Goal: Contribute content: Contribute content

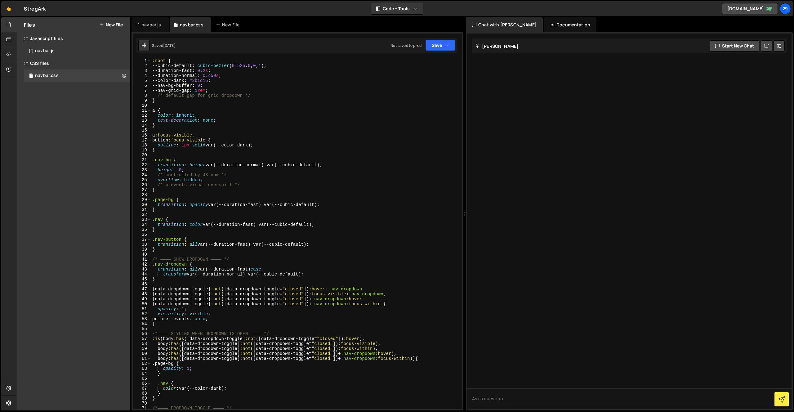
click at [45, 61] on div "CSS files" at bounding box center [73, 63] width 114 height 12
click at [44, 63] on div "CSS files" at bounding box center [73, 63] width 114 height 12
click at [113, 20] on div "Files New File" at bounding box center [73, 24] width 114 height 15
click at [114, 24] on button "New File" at bounding box center [111, 24] width 23 height 5
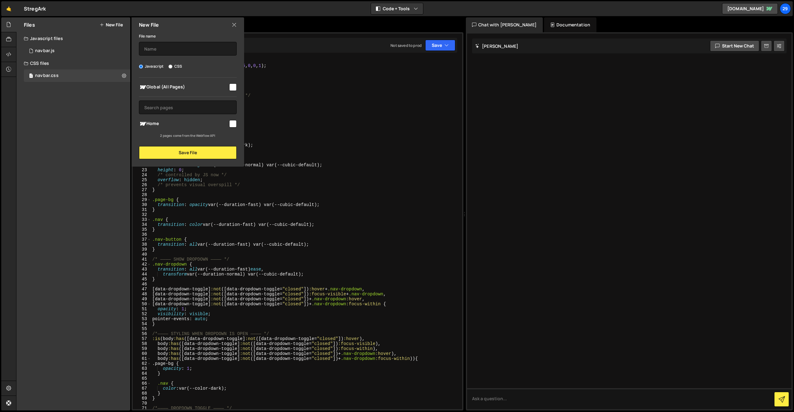
click at [170, 66] on input "CSS" at bounding box center [170, 66] width 4 height 4
radio input "true"
click at [165, 50] on input "text" at bounding box center [188, 49] width 98 height 14
type input "process-tabs"
click at [233, 87] on input "checkbox" at bounding box center [232, 86] width 7 height 7
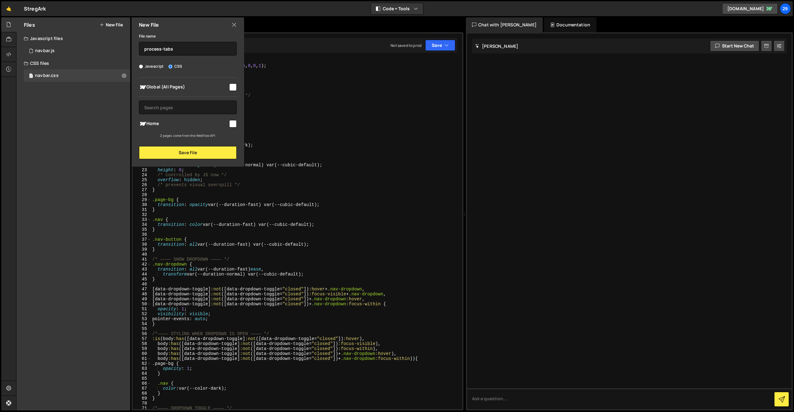
checkbox input "true"
click at [183, 150] on button "Save File" at bounding box center [188, 152] width 98 height 13
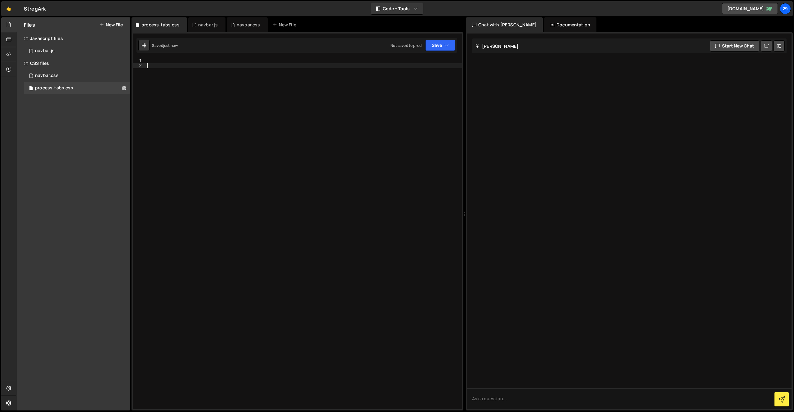
click at [170, 70] on div at bounding box center [304, 238] width 316 height 361
type textarea ".process-intro {}"
type textarea "border:1px solid red;"
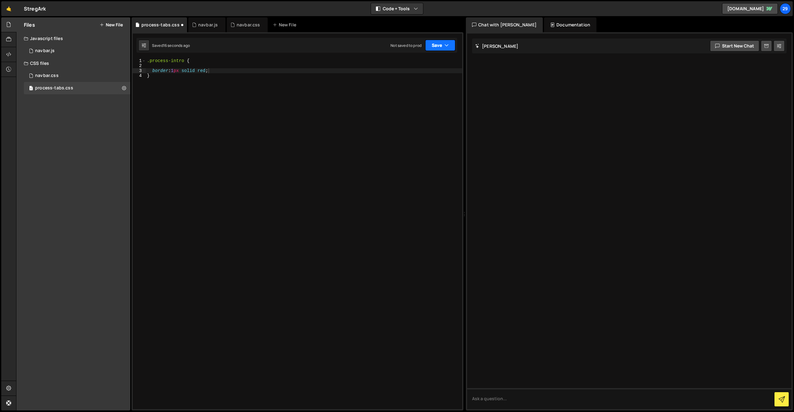
click at [443, 41] on button "Save" at bounding box center [440, 45] width 30 height 11
click at [406, 64] on div "Saved 17 seconds ago" at bounding box center [419, 67] width 64 height 7
click at [6, 52] on icon at bounding box center [8, 54] width 5 height 7
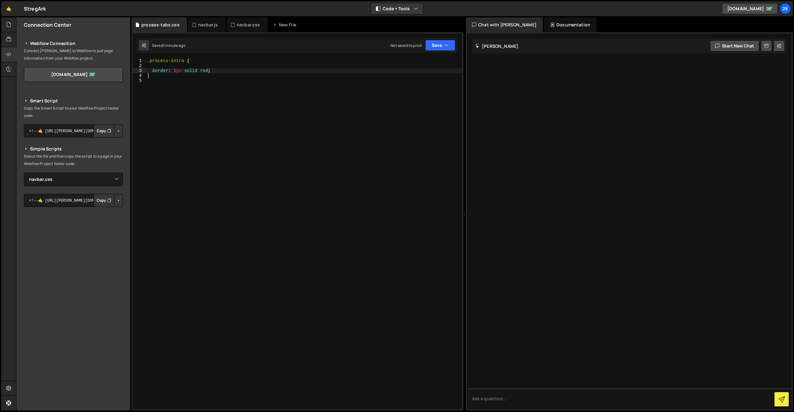
click at [121, 199] on button "Button group with nested dropdown" at bounding box center [118, 200] width 9 height 13
click at [70, 188] on div "Smart Script Copy the Smart Script to your Webflow Project footer code. <!--🤙 […" at bounding box center [73, 215] width 99 height 237
click at [116, 179] on select "Select File navbar.css navbar.js base.css.css base.css process-tabs.css" at bounding box center [73, 179] width 99 height 14
select select "47286"
click at [24, 172] on select "Select File navbar.css navbar.js base.css.css base.css process-tabs.css" at bounding box center [73, 179] width 99 height 14
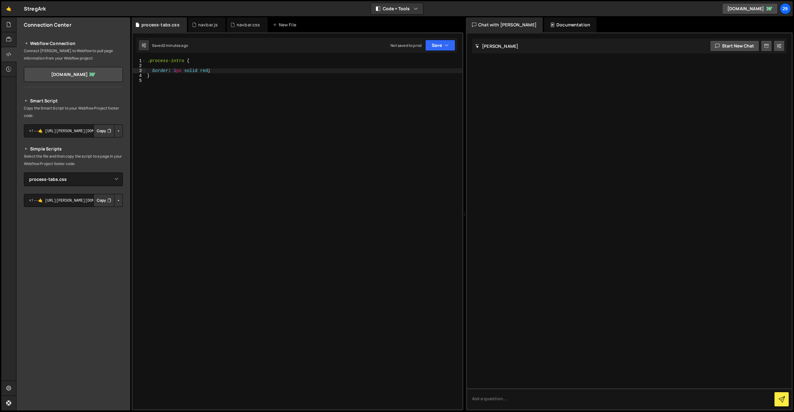
click at [104, 199] on button "Copy" at bounding box center [103, 200] width 21 height 13
click at [119, 131] on button "Button group with nested dropdown" at bounding box center [118, 130] width 9 height 13
click at [99, 100] on h2 "Smart Script" at bounding box center [73, 100] width 99 height 7
drag, startPoint x: 73, startPoint y: 201, endPoint x: 68, endPoint y: 201, distance: 5.3
click at [73, 201] on textarea "<!--🤙 [URL][PERSON_NAME][DOMAIN_NAME]> <script>document.addEventListener("DOMCo…" at bounding box center [73, 200] width 99 height 13
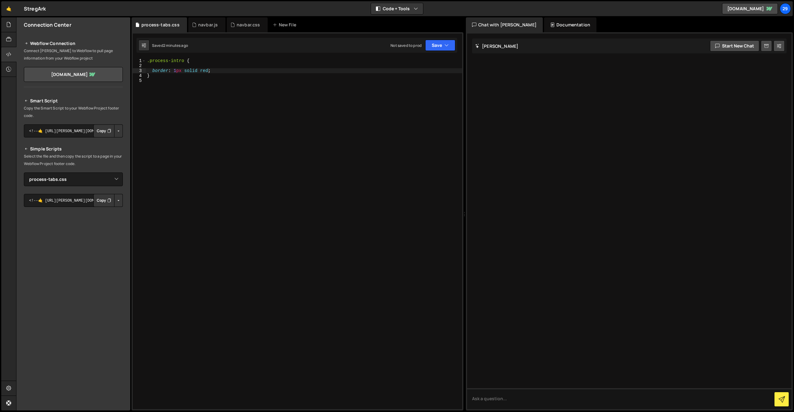
click at [117, 199] on button "Button group with nested dropdown" at bounding box center [118, 200] width 9 height 13
click at [100, 213] on link "Copy Staging css" at bounding box center [94, 212] width 55 height 9
click at [101, 200] on button "Copy" at bounding box center [103, 200] width 21 height 13
click at [552, 24] on div "Documentation" at bounding box center [570, 24] width 52 height 15
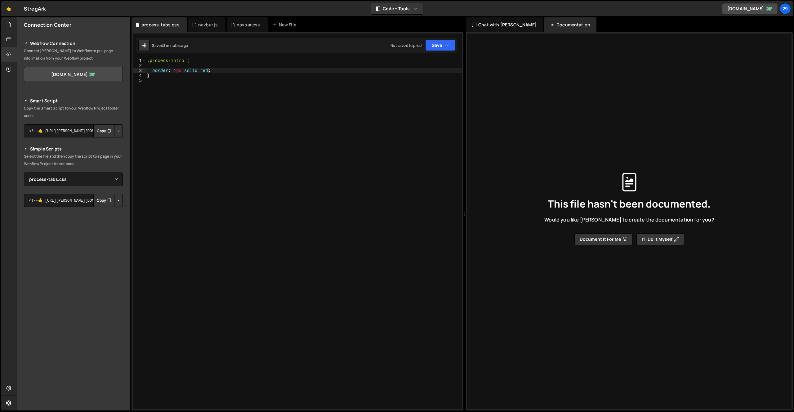
click at [501, 24] on div "Chat with [PERSON_NAME]" at bounding box center [504, 24] width 77 height 15
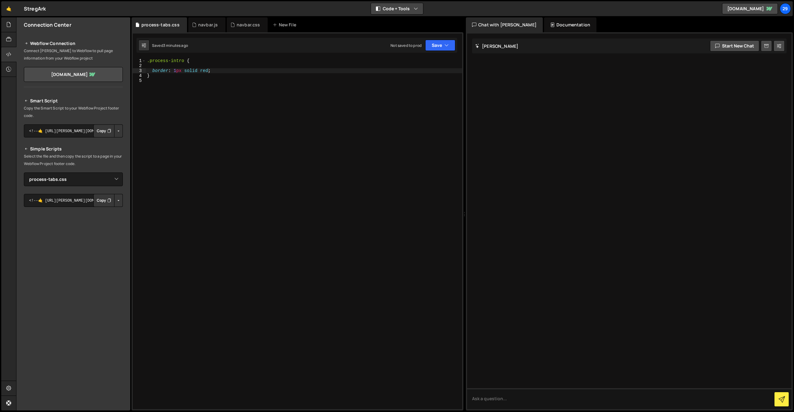
click at [410, 7] on button "Code + Tools" at bounding box center [397, 8] width 52 height 11
click at [446, 6] on div "🤙 StregArk ⚠️ Code is being edited in another browser Code + Tools Code Only Co…" at bounding box center [396, 8] width 791 height 15
click at [8, 69] on icon at bounding box center [8, 69] width 5 height 7
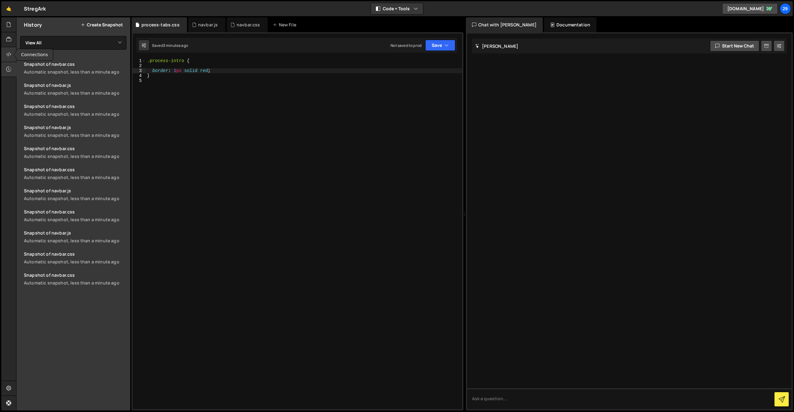
click at [10, 54] on icon at bounding box center [8, 54] width 5 height 7
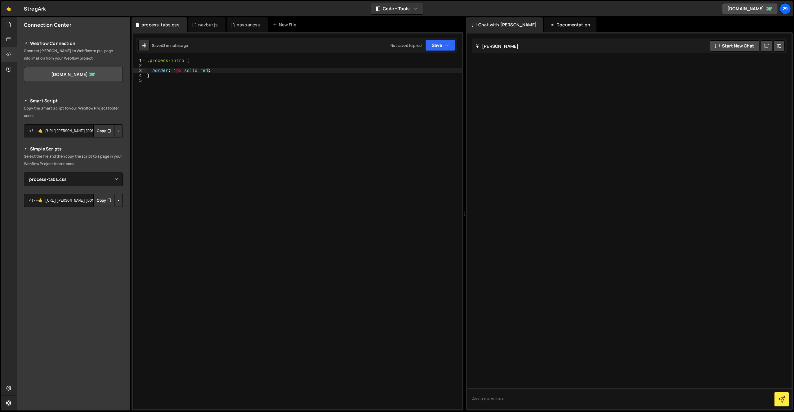
click at [26, 99] on icon at bounding box center [26, 100] width 4 height 7
click at [25, 100] on icon at bounding box center [26, 100] width 4 height 7
click at [73, 131] on textarea "<!--🤙 [URL][PERSON_NAME][DOMAIN_NAME]> <script>document.addEventListener("DOMCo…" at bounding box center [73, 130] width 99 height 13
click at [102, 130] on button "Copy" at bounding box center [103, 130] width 21 height 13
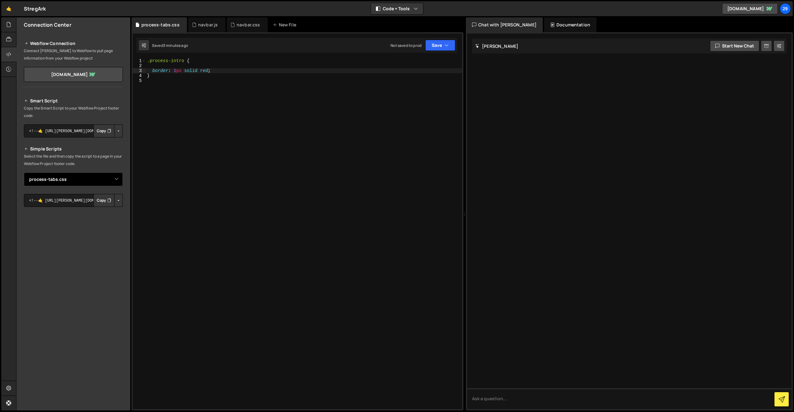
click at [79, 180] on select "Select File navbar.css navbar.js base.css.css base.css process-tabs.css" at bounding box center [73, 179] width 99 height 14
click at [24, 172] on select "Select File navbar.css navbar.js base.css.css base.css process-tabs.css" at bounding box center [73, 179] width 99 height 14
click at [121, 131] on button "Button group with nested dropdown" at bounding box center [118, 130] width 9 height 13
click at [118, 114] on p "Copy the Smart Script to your Webflow Project footer code." at bounding box center [73, 111] width 99 height 15
click at [118, 326] on div "Connection Center Webflow Connection Connect [PERSON_NAME] to Webflow to pull p…" at bounding box center [73, 213] width 114 height 393
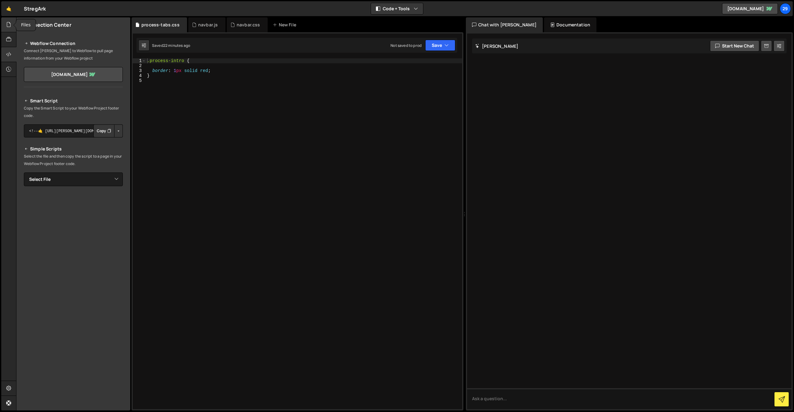
click at [9, 24] on icon at bounding box center [8, 24] width 5 height 7
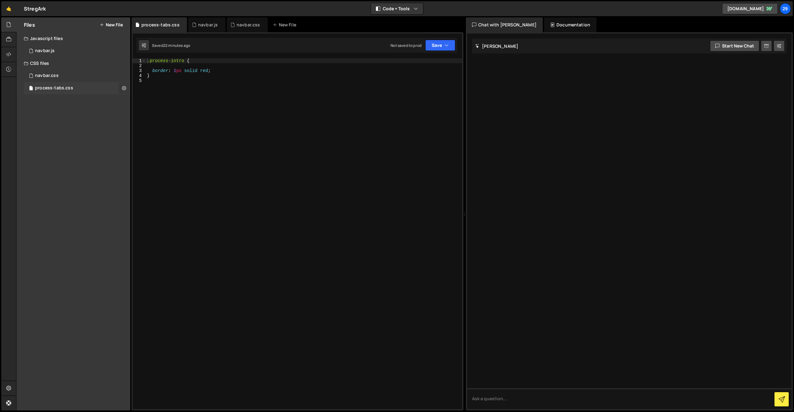
click at [125, 87] on icon at bounding box center [124, 88] width 4 height 6
click at [153, 89] on button "Copy share link" at bounding box center [161, 88] width 61 height 12
click at [162, 113] on button "Edit External Scripts" at bounding box center [161, 113] width 61 height 12
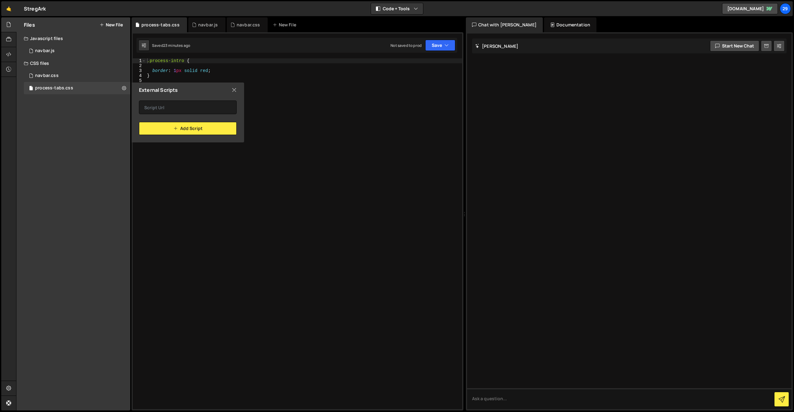
click at [235, 88] on icon at bounding box center [234, 90] width 5 height 7
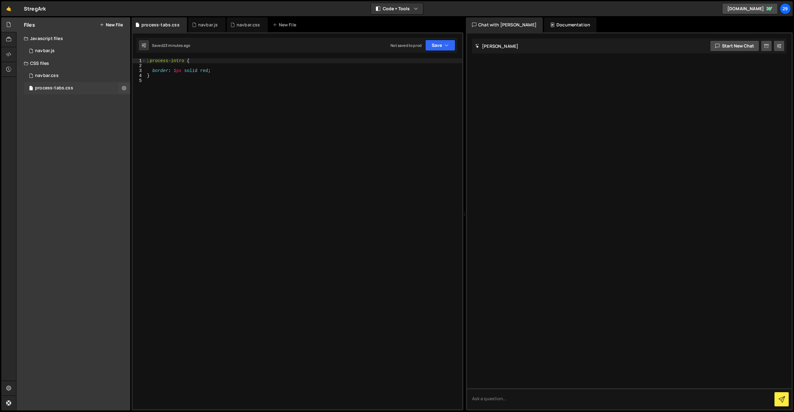
click at [69, 88] on div "process-tabs.css" at bounding box center [54, 88] width 38 height 6
click at [48, 74] on div "navbar.css" at bounding box center [47, 76] width 24 height 6
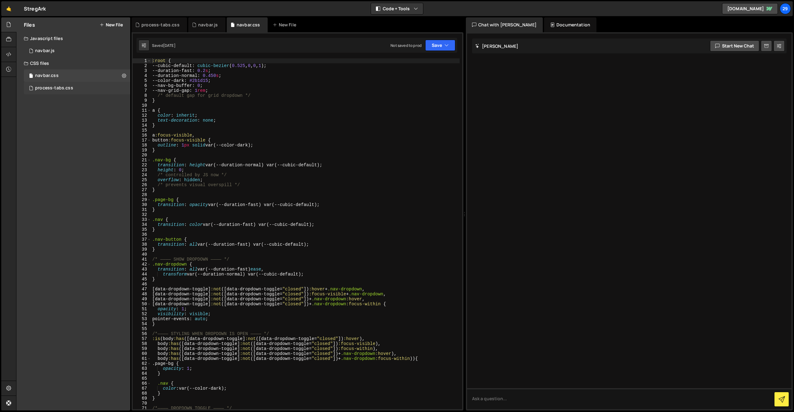
click at [53, 86] on div "process-tabs.css" at bounding box center [54, 88] width 38 height 6
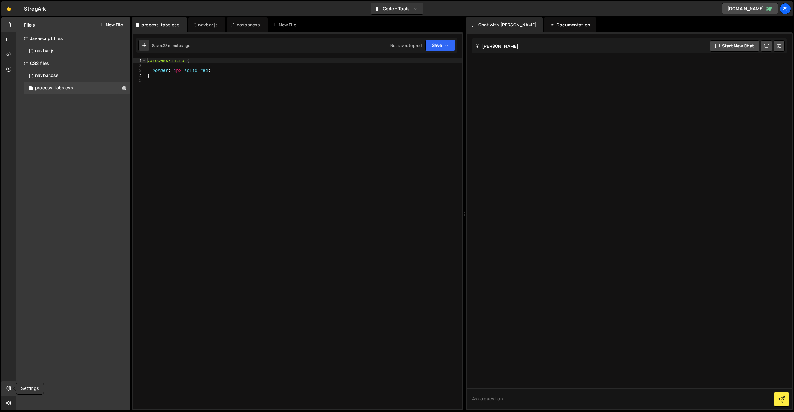
click at [9, 389] on icon at bounding box center [8, 387] width 5 height 7
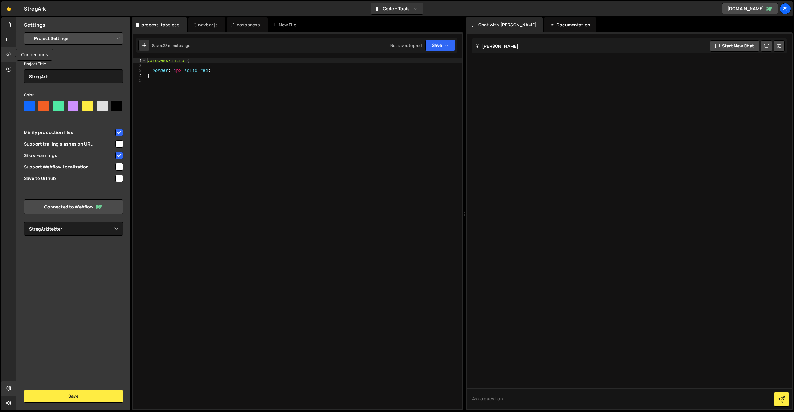
click at [5, 51] on div at bounding box center [8, 54] width 15 height 15
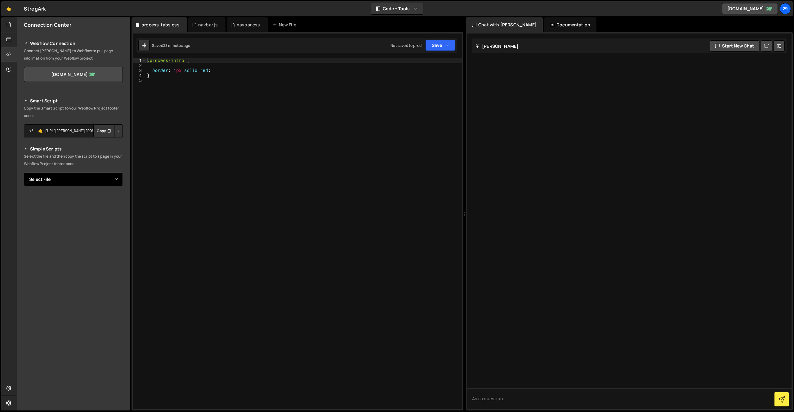
click at [91, 178] on select "Select File navbar.js navbar.css process-tabs.css" at bounding box center [73, 179] width 99 height 14
select select "47286"
click at [24, 172] on select "Select File navbar.js navbar.css process-tabs.css" at bounding box center [73, 179] width 99 height 14
drag, startPoint x: 28, startPoint y: 199, endPoint x: 134, endPoint y: 237, distance: 113.3
click at [135, 238] on div "Files New File Javascript files 1 navbar.js 0 CSS files navbar.css 0 process-ta…" at bounding box center [405, 213] width 778 height 393
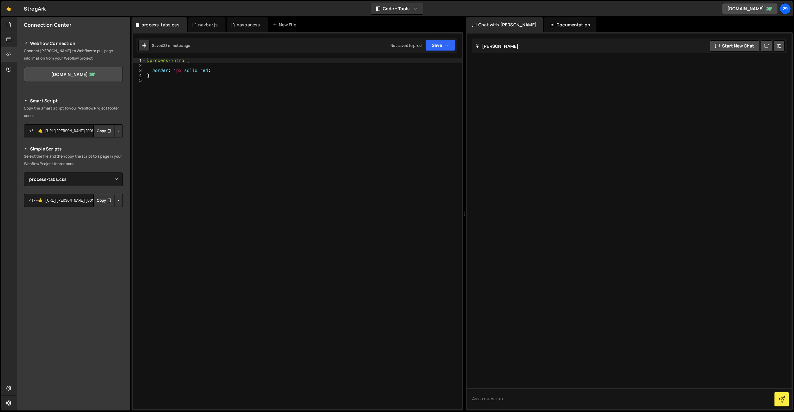
click at [101, 198] on button "Copy" at bounding box center [103, 200] width 21 height 13
click at [207, 77] on div ".process-intro { border : 1 px solid red ; }" at bounding box center [304, 238] width 316 height 361
type textarea "}"
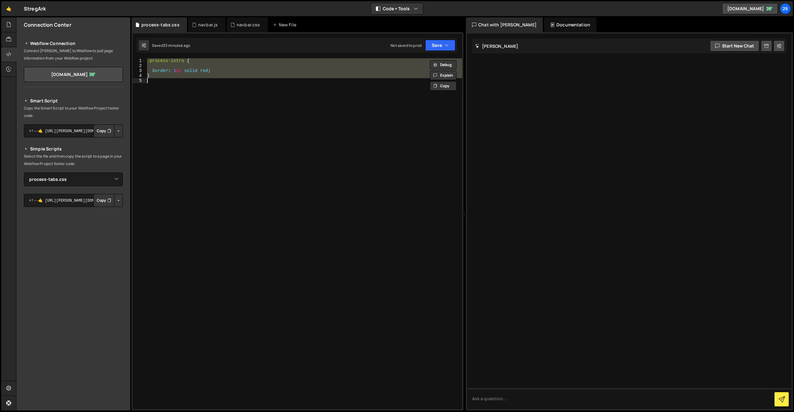
click at [203, 86] on div ".process-intro { border : 1 px solid red ; }" at bounding box center [304, 233] width 316 height 351
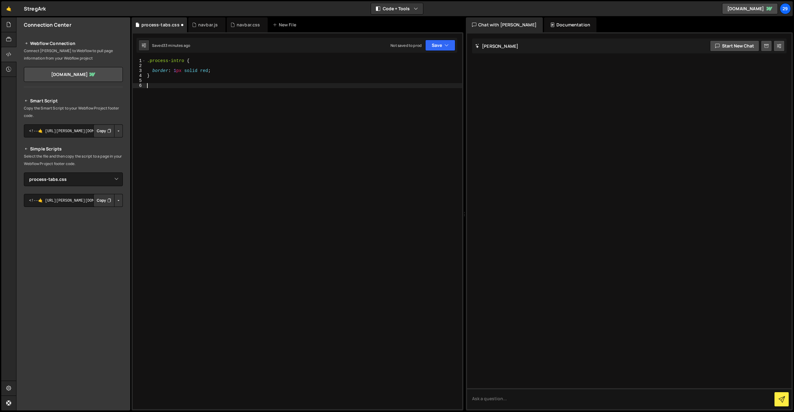
paste textarea "}"
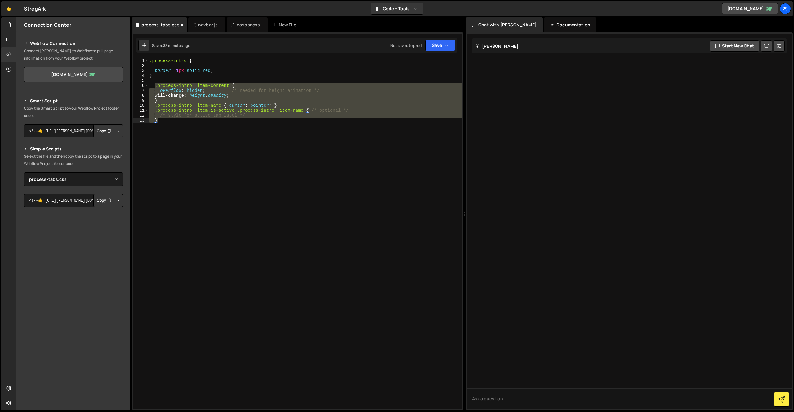
drag, startPoint x: 155, startPoint y: 86, endPoint x: 209, endPoint y: 124, distance: 65.8
click at [209, 124] on div ".process-intro { border : 1 px solid red ; } .process-intro__item-content { ove…" at bounding box center [305, 238] width 314 height 361
type textarea "/* style for active tab label */ }"
click at [435, 45] on button "Save" at bounding box center [440, 45] width 30 height 11
click at [419, 62] on div "Save to Staging S" at bounding box center [419, 60] width 64 height 6
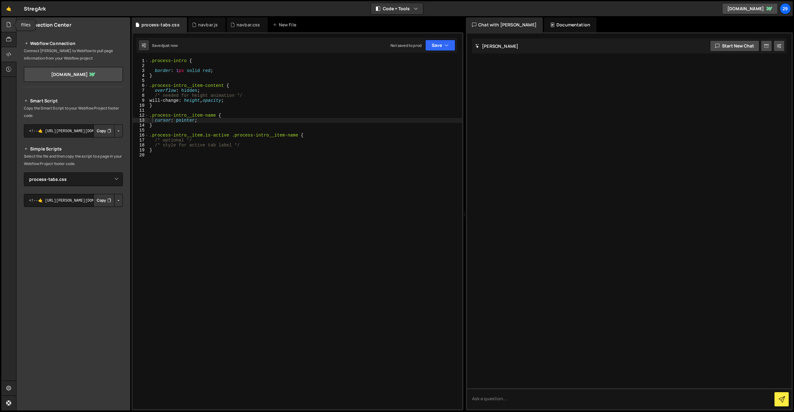
click at [7, 24] on icon at bounding box center [8, 24] width 5 height 7
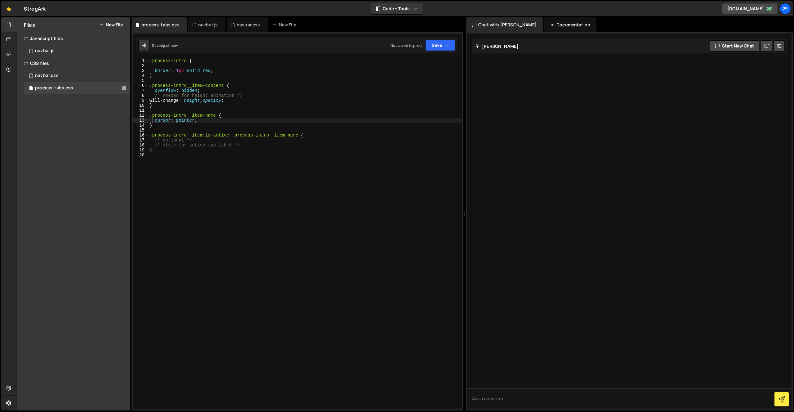
click at [113, 25] on button "New File" at bounding box center [111, 24] width 23 height 5
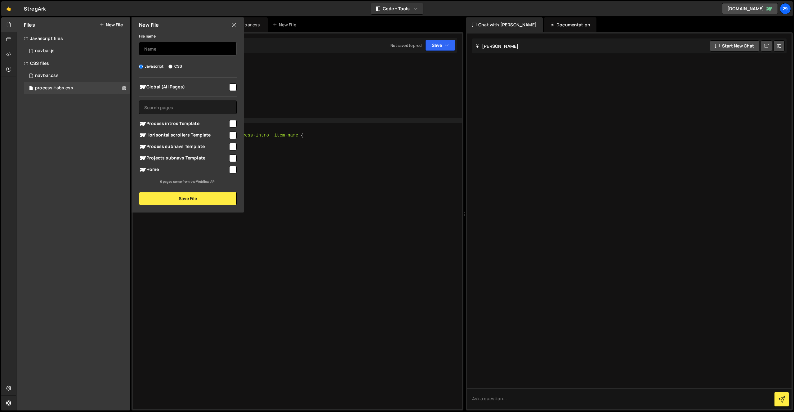
click at [172, 47] on input "text" at bounding box center [188, 49] width 98 height 14
type input "process-intro"
click at [232, 87] on input "checkbox" at bounding box center [232, 86] width 7 height 7
checkbox input "true"
click at [200, 201] on button "Save File" at bounding box center [188, 198] width 98 height 13
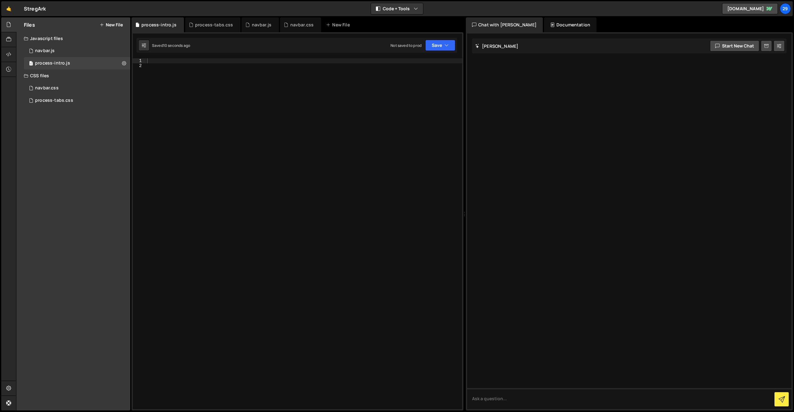
click at [206, 143] on div at bounding box center [304, 238] width 316 height 361
click at [220, 95] on div at bounding box center [304, 238] width 316 height 361
paste textarea "});"
type textarea "});"
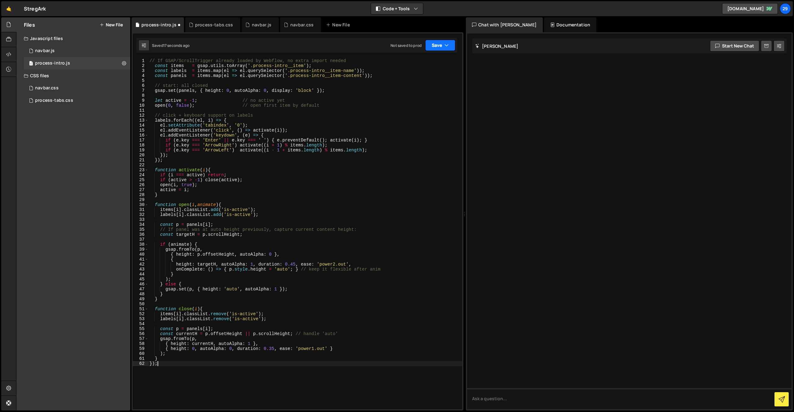
click at [436, 45] on button "Save" at bounding box center [440, 45] width 30 height 11
click at [410, 64] on div "Saved 17 seconds ago" at bounding box center [419, 67] width 64 height 7
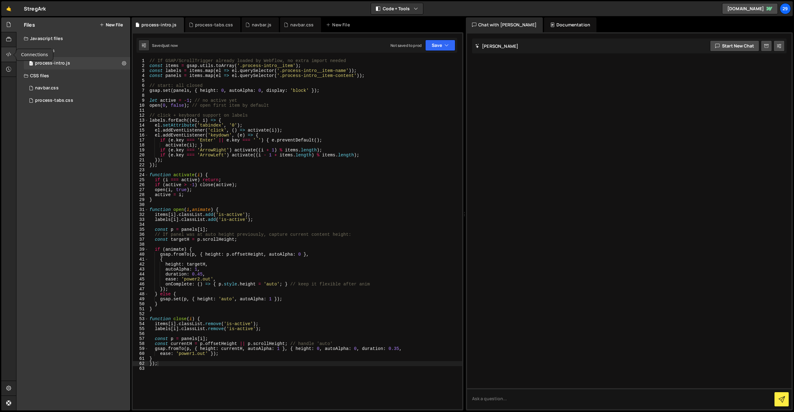
click at [9, 56] on icon at bounding box center [8, 54] width 5 height 7
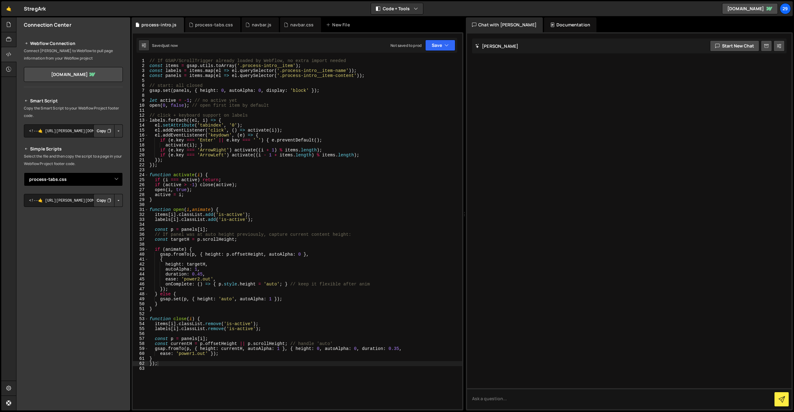
click at [121, 177] on select "Select File navbar.js navbar.css process-tabs.css process-intro.js" at bounding box center [73, 179] width 99 height 14
select select "47289"
click at [24, 172] on select "Select File navbar.js navbar.css process-tabs.css process-intro.js" at bounding box center [73, 179] width 99 height 14
click at [105, 201] on button "Copy" at bounding box center [103, 200] width 21 height 13
click at [164, 363] on div "// If GSAP/ScrollTrigger already loaded by Webflow, no extra import needed cons…" at bounding box center [305, 238] width 314 height 361
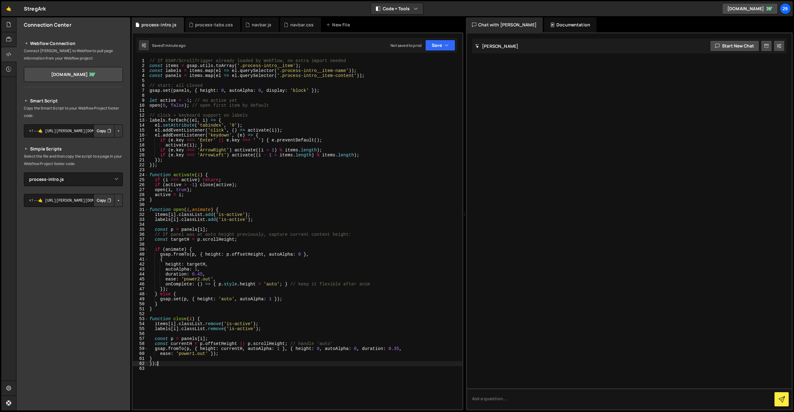
type textarea "}"
click at [436, 45] on button "Save" at bounding box center [440, 45] width 30 height 11
click at [414, 67] on div "1 minute ago" at bounding box center [409, 66] width 22 height 5
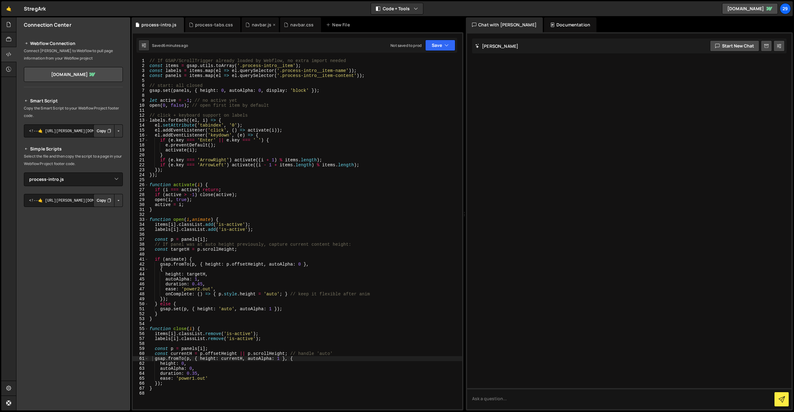
click at [272, 24] on icon at bounding box center [274, 25] width 4 height 6
click at [263, 23] on div "navbar.css" at bounding box center [264, 25] width 24 height 6
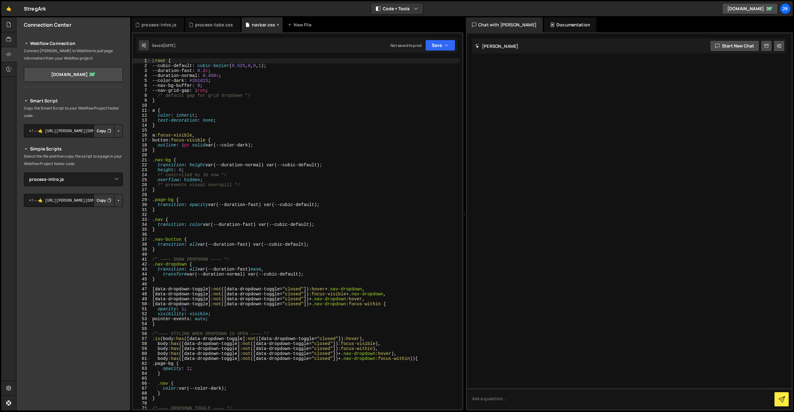
click at [276, 24] on icon at bounding box center [278, 25] width 4 height 6
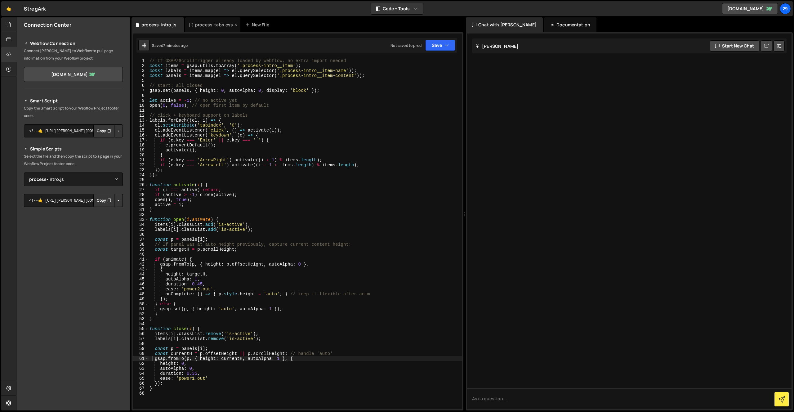
click at [207, 24] on div "process-tabs.css" at bounding box center [214, 25] width 38 height 6
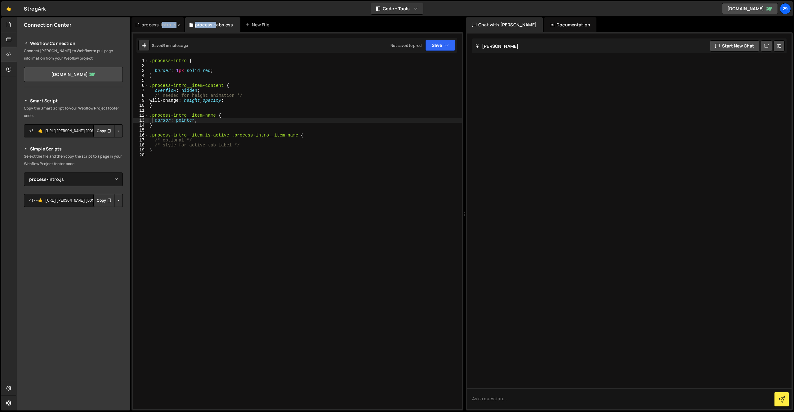
drag, startPoint x: 214, startPoint y: 25, endPoint x: 163, endPoint y: 26, distance: 51.5
click at [162, 25] on div "process-intro.js process-tabs.css New File" at bounding box center [297, 24] width 332 height 15
drag, startPoint x: 212, startPoint y: 93, endPoint x: 212, endPoint y: 99, distance: 5.6
click at [212, 93] on div ".process-intro { border : 1 px solid red ; } .process-intro__item-content { ove…" at bounding box center [305, 238] width 314 height 361
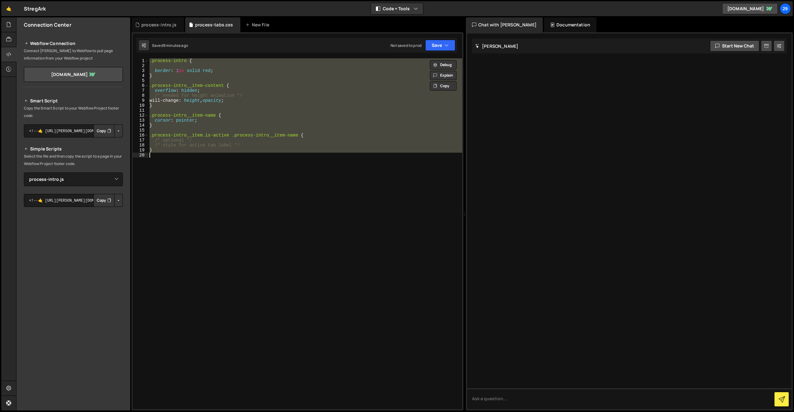
paste textarea ".process-intro__item.is-active .process-intro__item-name { /* … */ }"
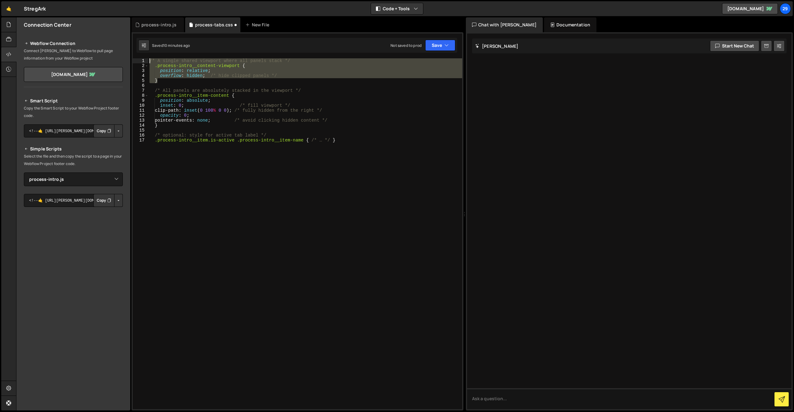
drag, startPoint x: 168, startPoint y: 82, endPoint x: 130, endPoint y: 61, distance: 43.7
click at [130, 61] on div "Files New File Javascript files 1 navbar.js 0 1 process-intro.js 0 CSS files na…" at bounding box center [405, 213] width 778 height 393
type textarea "/* A single shared viewport where all panels stack */ .process-intro__content-v…"
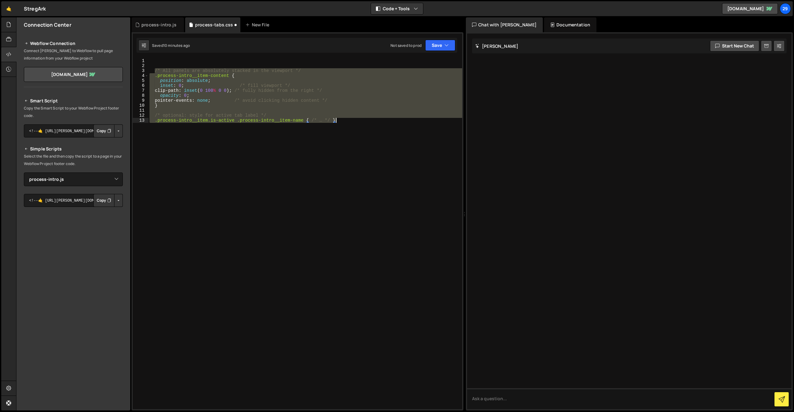
drag, startPoint x: 155, startPoint y: 70, endPoint x: 363, endPoint y: 126, distance: 215.9
click at [363, 127] on div "/* All panels are absolutely stacked in the viewport */ .process-intro__item-co…" at bounding box center [305, 238] width 314 height 361
click at [187, 138] on div "/* All panels are absolutely stacked in the viewport */ .process-intro__item-co…" at bounding box center [305, 233] width 314 height 351
type textarea ".process-intro__item.is-active .process-intro__item-name { /* … */ }"
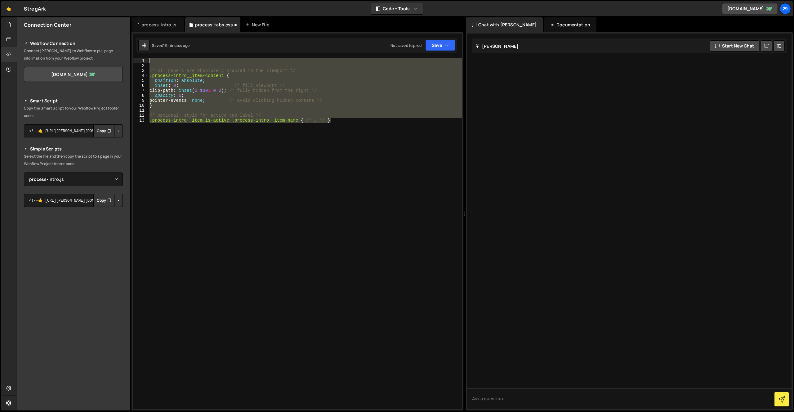
drag, startPoint x: 362, startPoint y: 122, endPoint x: 82, endPoint y: 56, distance: 287.1
click at [82, 56] on div "Files New File Javascript files 1 navbar.js 0 1 process-intro.js 0 CSS files na…" at bounding box center [405, 213] width 778 height 393
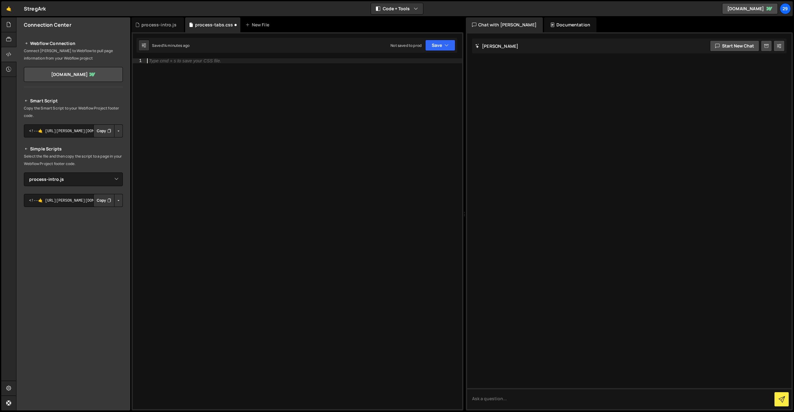
paste textarea ".process-intro__item-name{ cursor: pointer; }"
type textarea "}"
